Goal: Task Accomplishment & Management: Complete application form

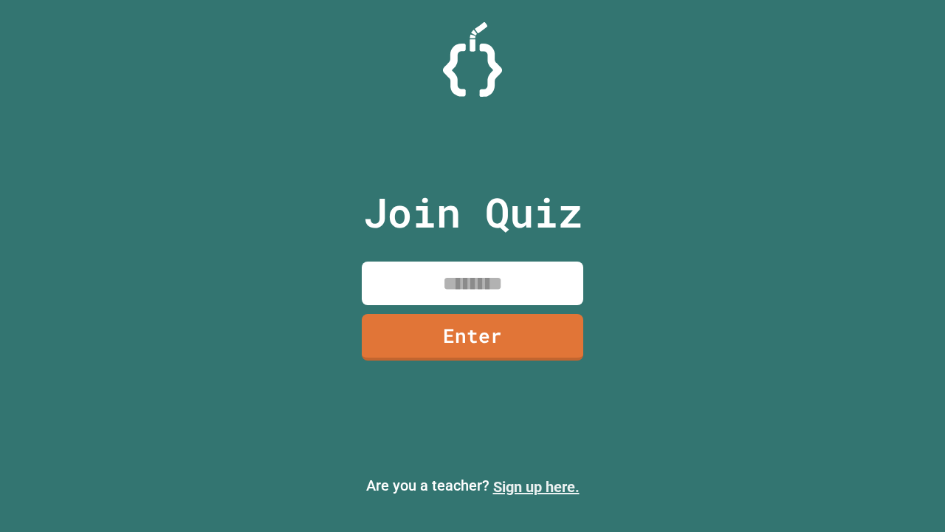
click at [536, 487] on link "Sign up here." at bounding box center [536, 487] width 86 height 18
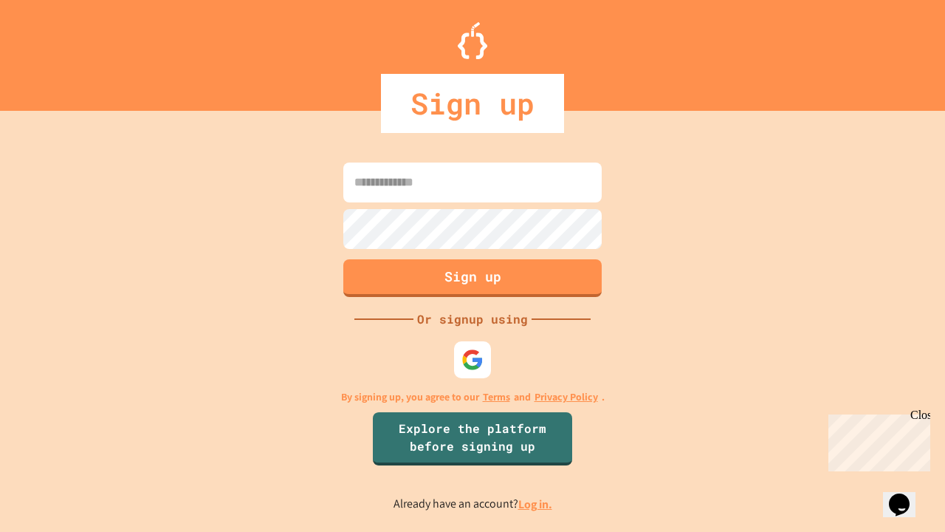
click at [536, 504] on link "Log in." at bounding box center [535, 504] width 34 height 16
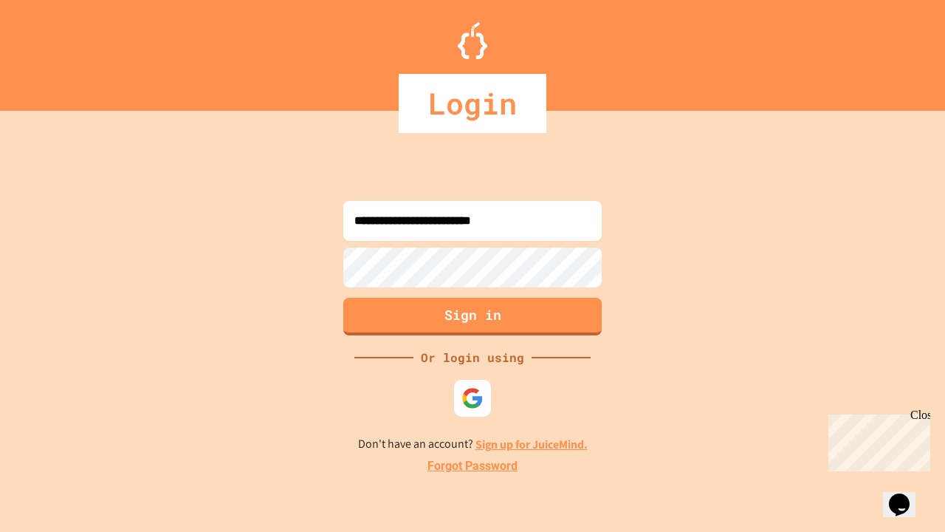
type input "**********"
